Goal: Task Accomplishment & Management: Complete application form

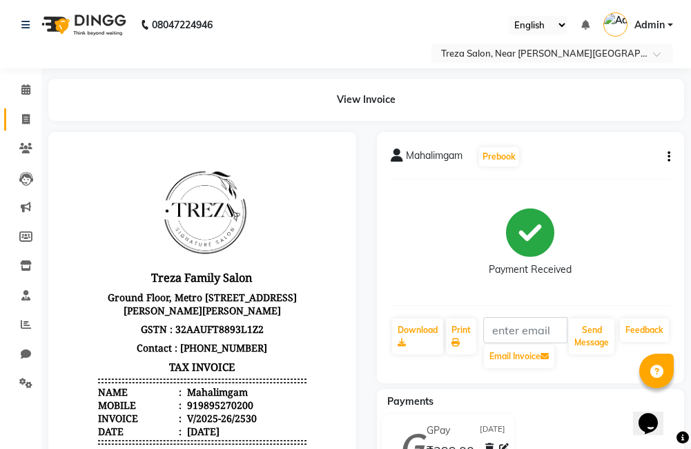
click at [36, 120] on span at bounding box center [26, 120] width 24 height 16
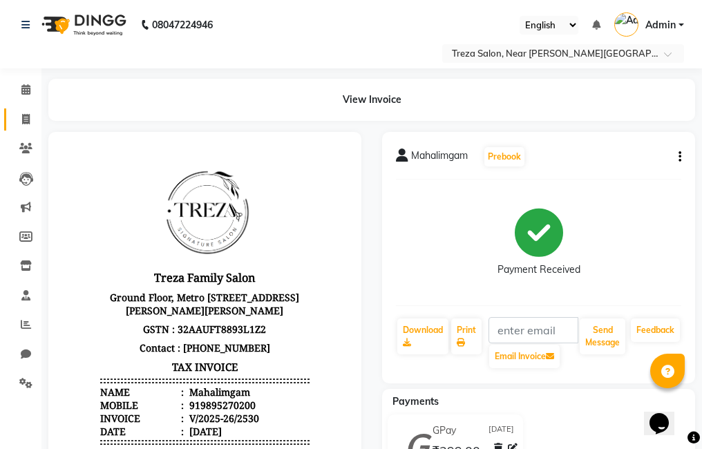
select select "service"
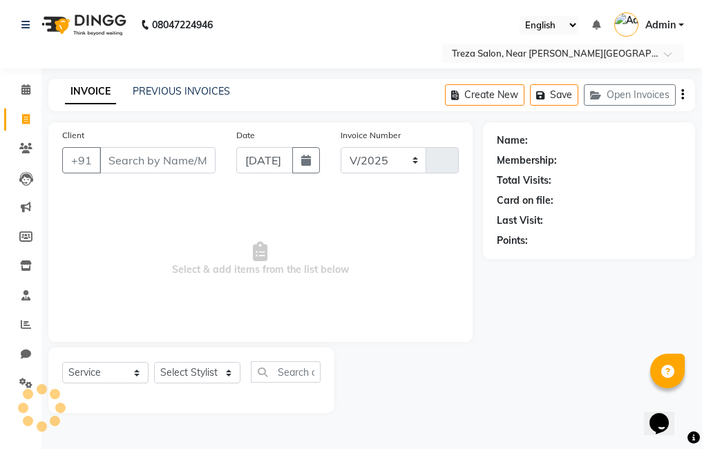
select select "7633"
type input "2531"
type input "9"
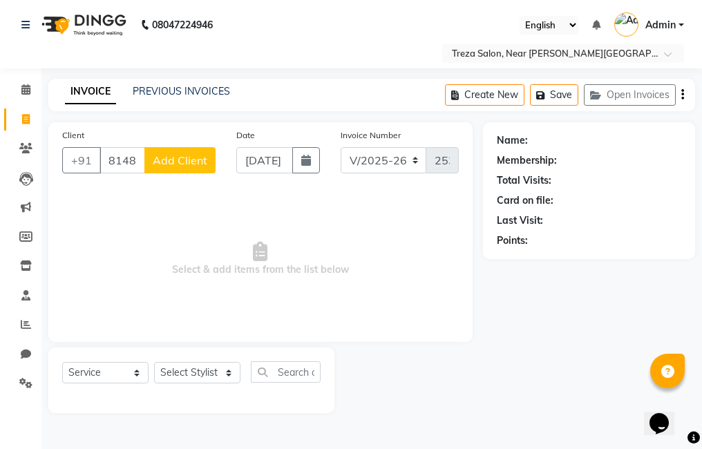
type input "8148185068"
click at [205, 163] on span "Add Client" at bounding box center [180, 160] width 55 height 14
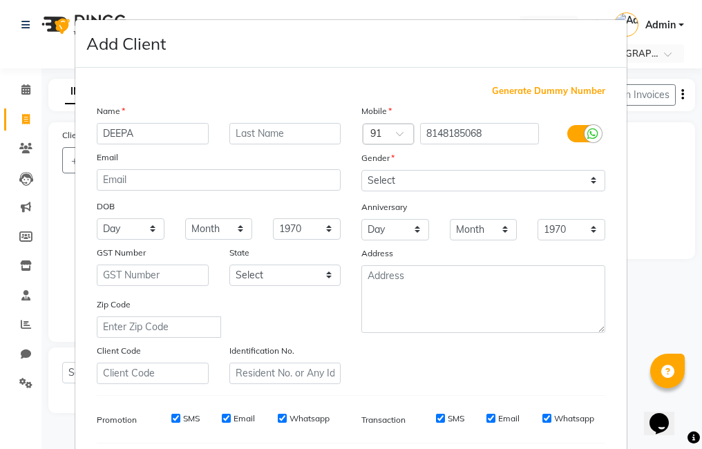
type input "DEEPA"
click at [271, 132] on input "text" at bounding box center [285, 133] width 112 height 21
type input "SURESH"
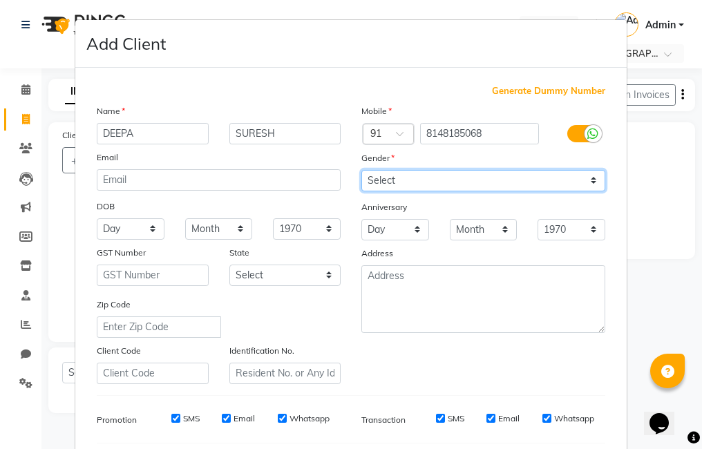
click at [551, 173] on select "Select [DEMOGRAPHIC_DATA] [DEMOGRAPHIC_DATA] Other Prefer Not To Say" at bounding box center [483, 180] width 244 height 21
select select "[DEMOGRAPHIC_DATA]"
click at [361, 170] on select "Select [DEMOGRAPHIC_DATA] [DEMOGRAPHIC_DATA] Other Prefer Not To Say" at bounding box center [483, 180] width 244 height 21
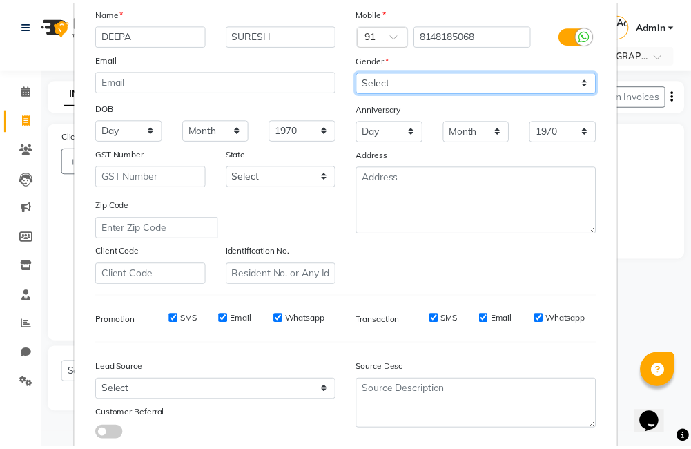
scroll to position [169, 0]
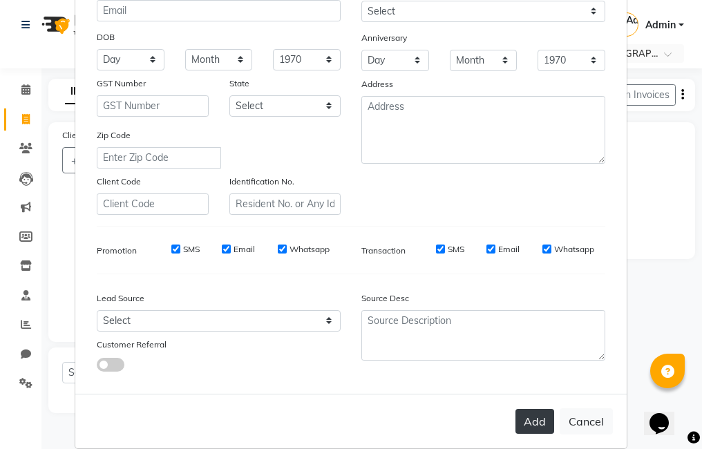
click at [523, 419] on button "Add" at bounding box center [534, 421] width 39 height 25
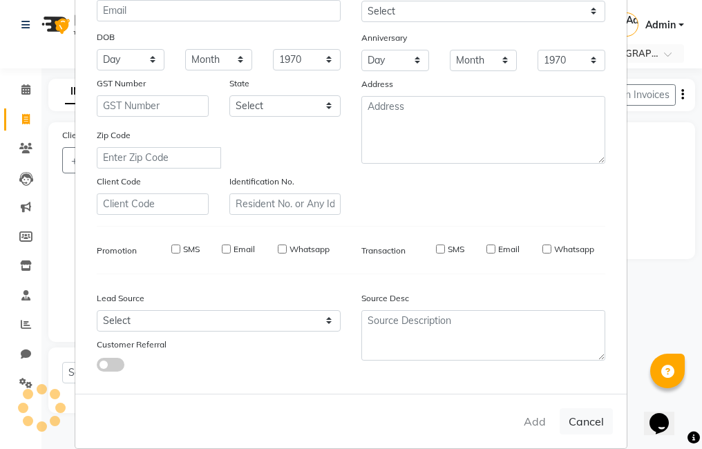
select select
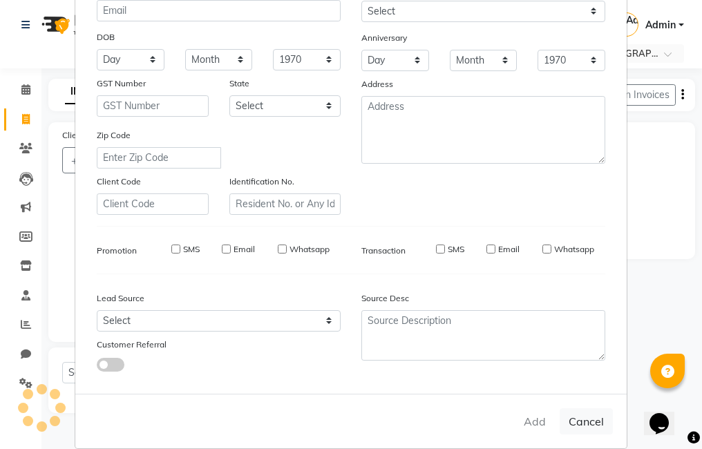
select select
checkbox input "false"
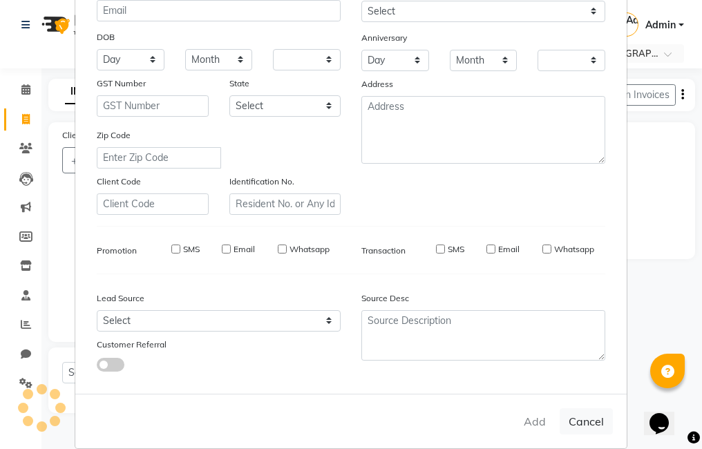
checkbox input "false"
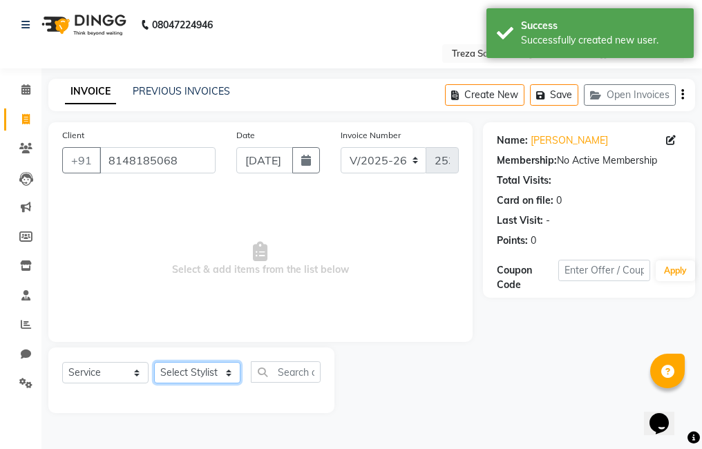
click at [204, 374] on select "Select Stylist [PERSON_NAME] Amulie Anju [PERSON_NAME] [PERSON_NAME] Jeeshma [P…" at bounding box center [197, 372] width 86 height 21
select select "90712"
click at [154, 362] on select "Select Stylist [PERSON_NAME] Amulie Anju [PERSON_NAME] [PERSON_NAME] Jeeshma [P…" at bounding box center [197, 372] width 86 height 21
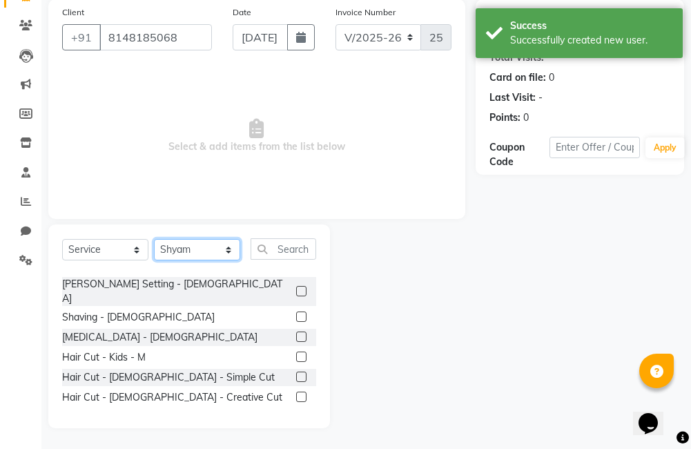
scroll to position [320, 0]
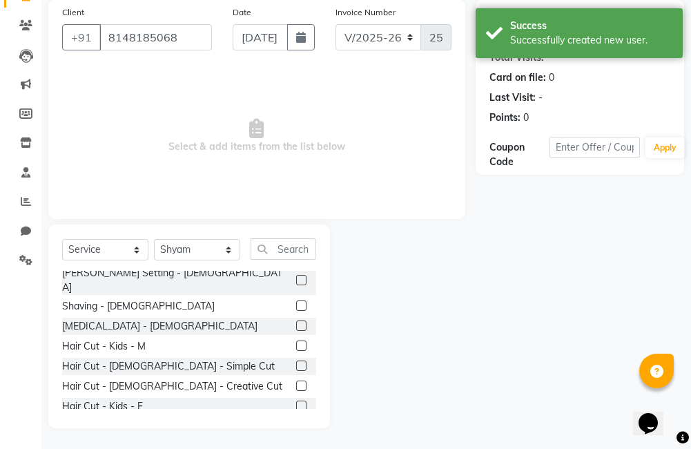
click at [296, 380] on label at bounding box center [301, 385] width 10 height 10
click at [296, 382] on input "checkbox" at bounding box center [300, 386] width 9 height 9
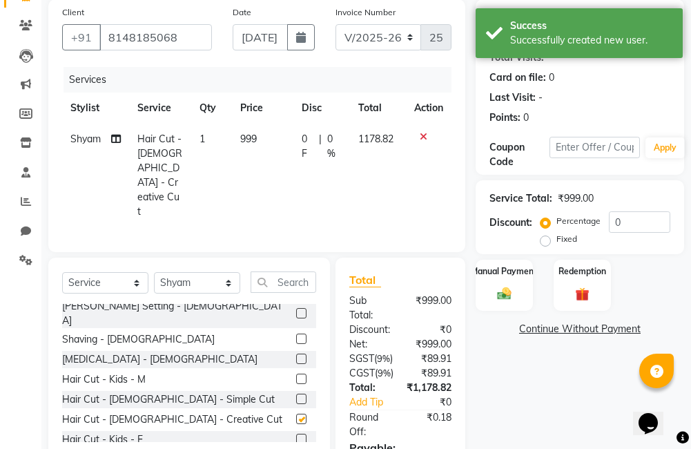
checkbox input "false"
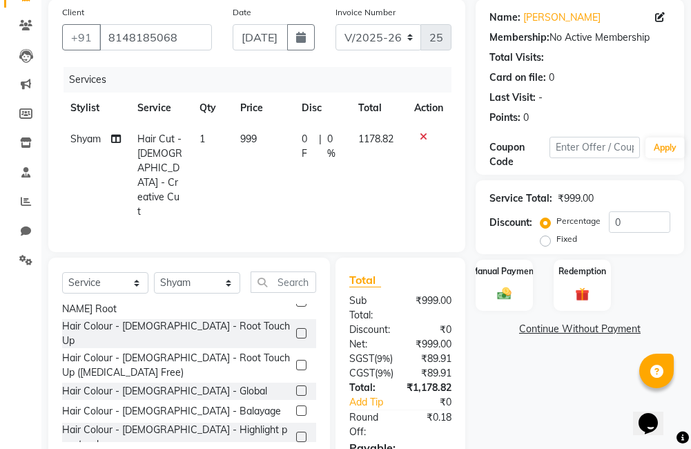
scroll to position [867, 0]
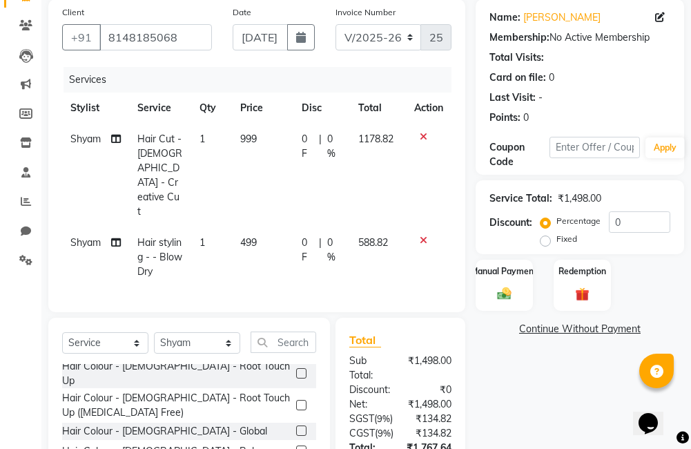
checkbox input "false"
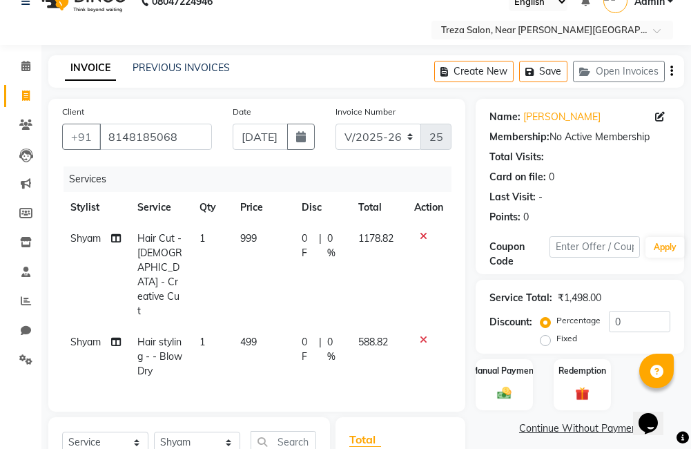
scroll to position [0, 0]
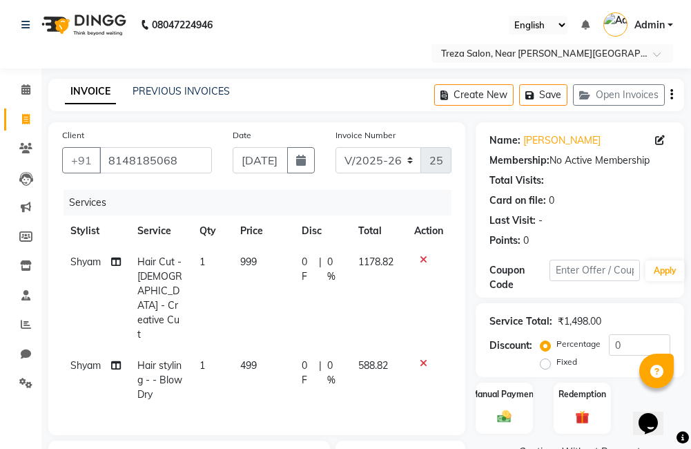
click at [671, 95] on icon "button" at bounding box center [671, 95] width 3 height 1
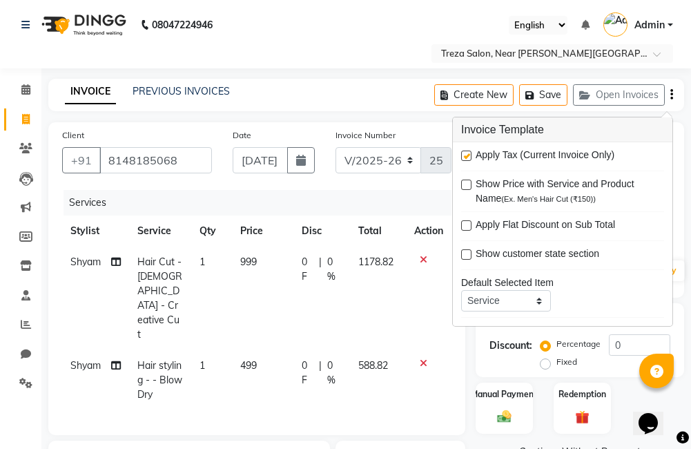
click at [467, 152] on label at bounding box center [466, 156] width 10 height 10
click at [467, 152] on input "checkbox" at bounding box center [465, 156] width 9 height 9
checkbox input "false"
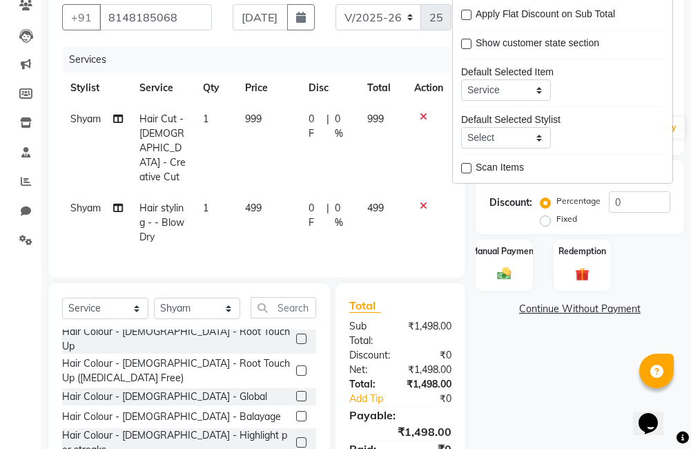
scroll to position [147, 0]
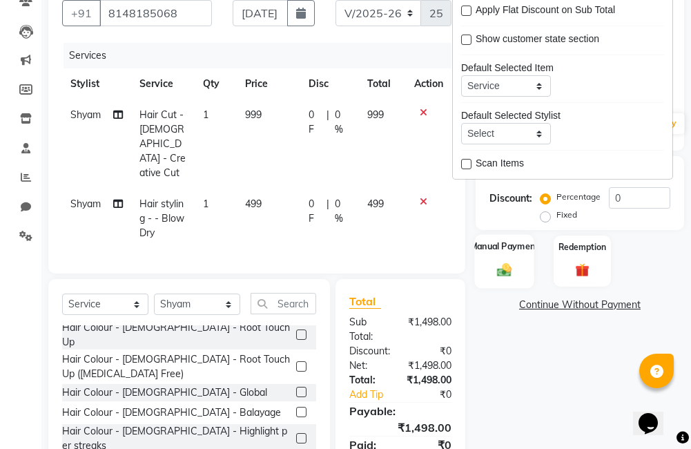
click at [498, 260] on div "Manual Payment" at bounding box center [503, 261] width 59 height 54
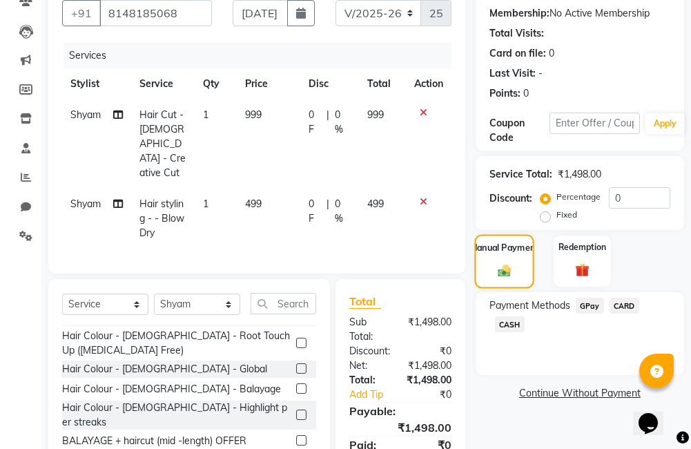
scroll to position [892, 0]
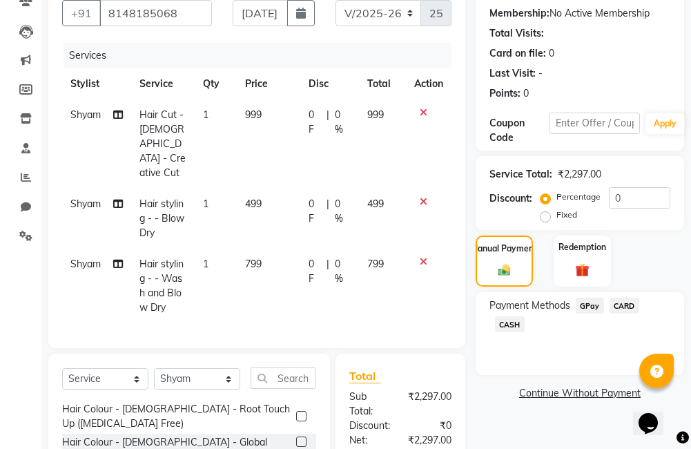
checkbox input "false"
click at [420, 197] on icon at bounding box center [424, 202] width 8 height 10
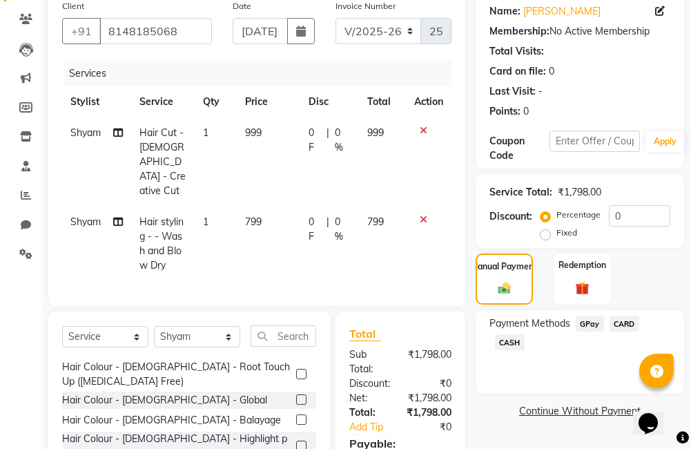
scroll to position [135, 0]
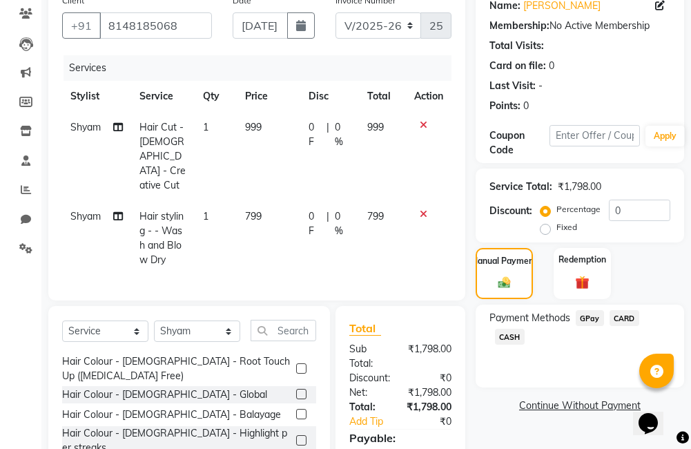
click at [626, 317] on span "CARD" at bounding box center [625, 318] width 30 height 16
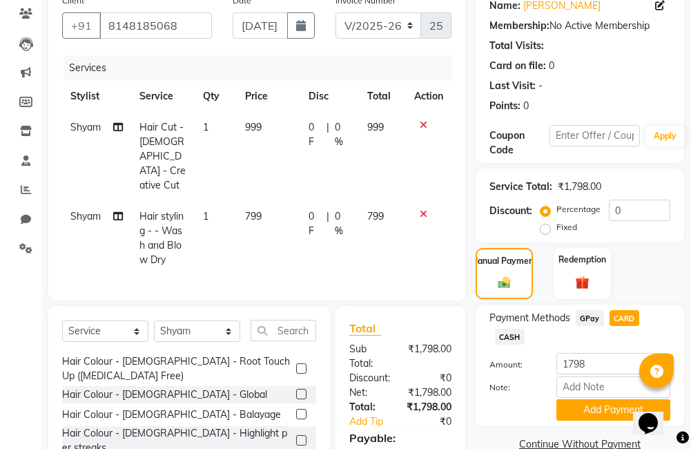
click at [70, 210] on span "Shyam" at bounding box center [85, 216] width 30 height 12
select select "90712"
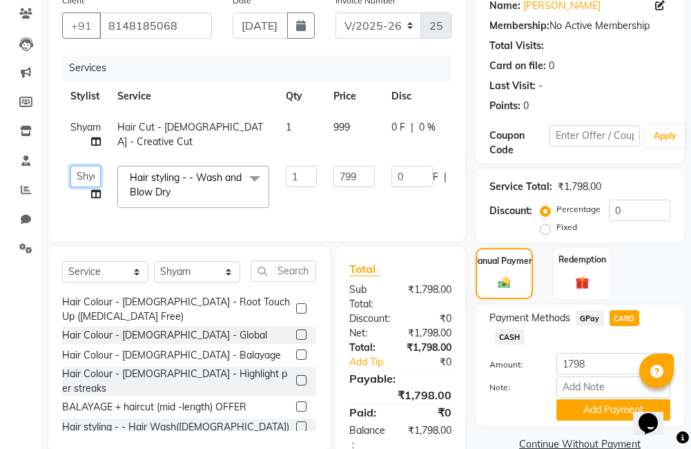
click at [90, 171] on select "[PERSON_NAME] Amulie Anju [PERSON_NAME] [PERSON_NAME] Jeeshma [PERSON_NAME] [PE…" at bounding box center [85, 176] width 30 height 21
select select "79935"
click at [80, 119] on td "Shyam" at bounding box center [85, 135] width 47 height 46
select select "90712"
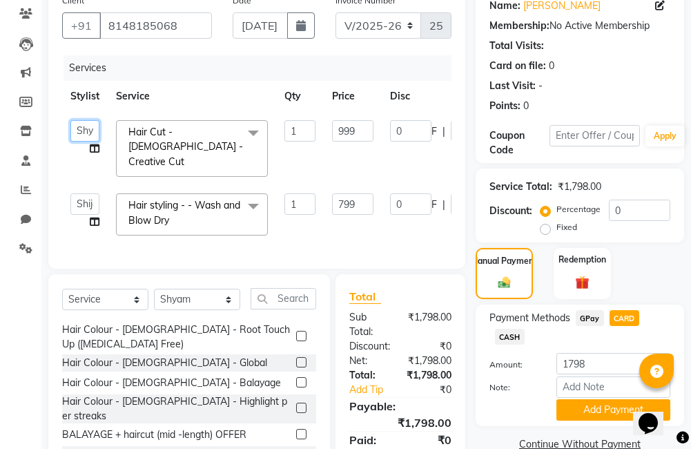
click at [85, 124] on select "[PERSON_NAME] Amulie Anju [PERSON_NAME] [PERSON_NAME] Jeeshma [PERSON_NAME] [PE…" at bounding box center [84, 130] width 29 height 21
select select "85971"
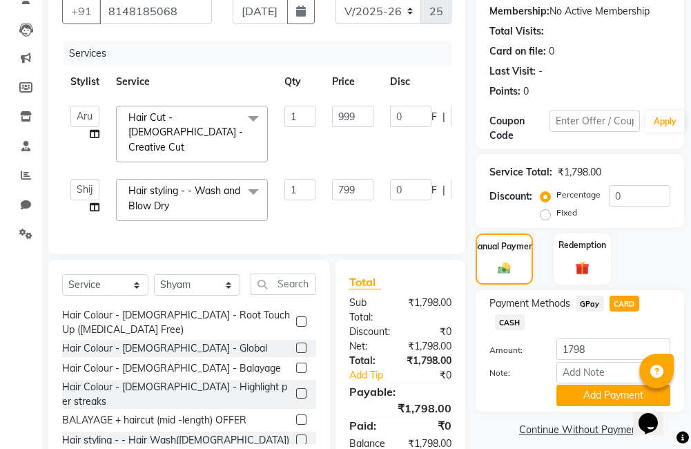
scroll to position [196, 0]
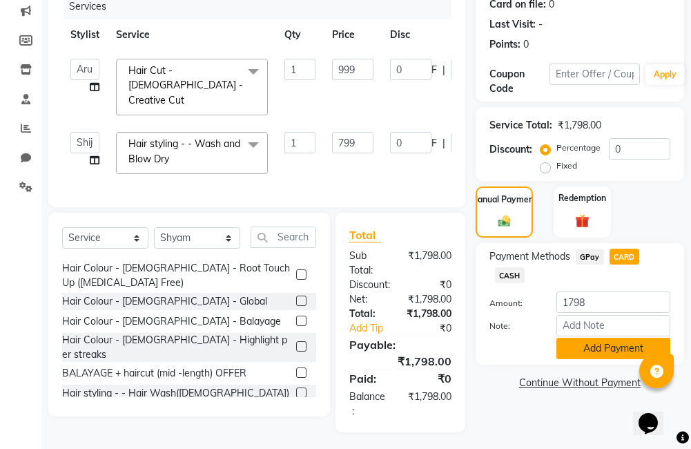
click at [591, 351] on button "Add Payment" at bounding box center [614, 348] width 114 height 21
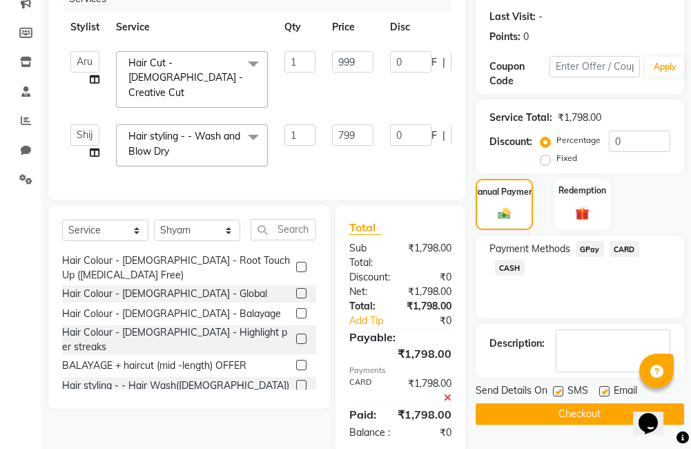
scroll to position [239, 0]
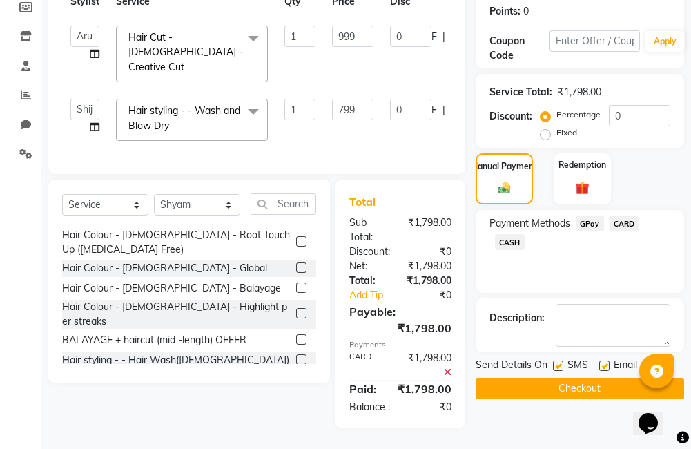
click at [590, 379] on button "Checkout" at bounding box center [580, 388] width 209 height 21
